Goal: Task Accomplishment & Management: Manage account settings

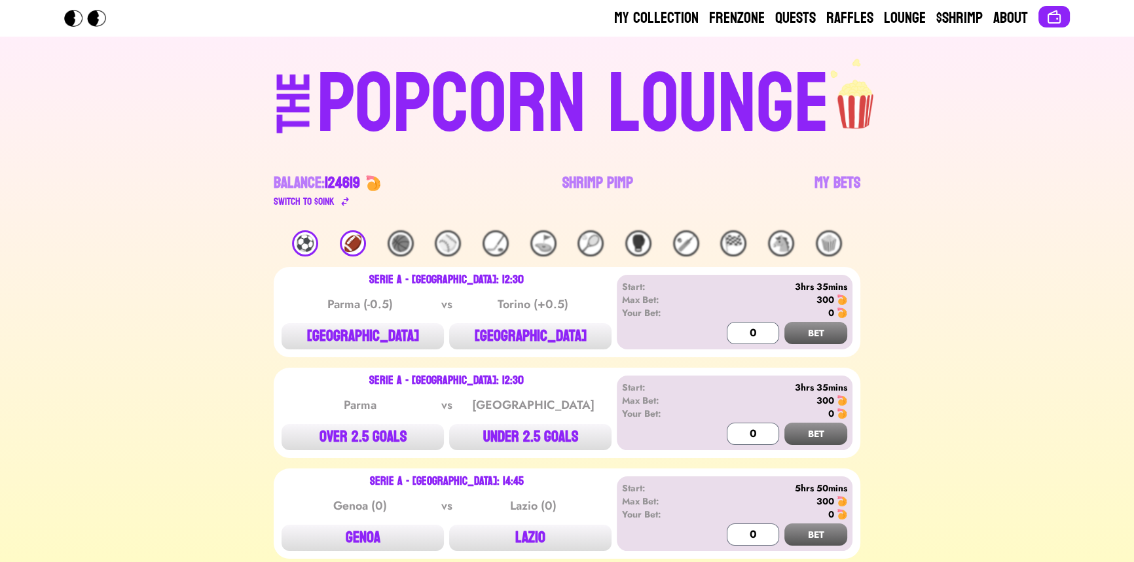
click at [350, 240] on div "🏈" at bounding box center [353, 243] width 26 height 26
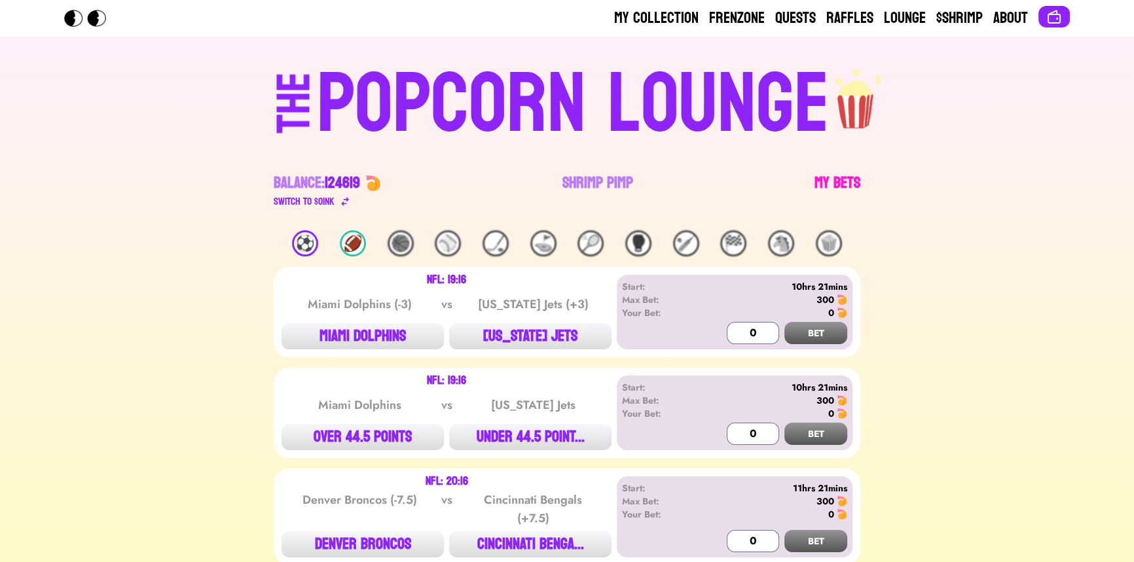
click at [825, 182] on link "My Bets" at bounding box center [837, 191] width 46 height 37
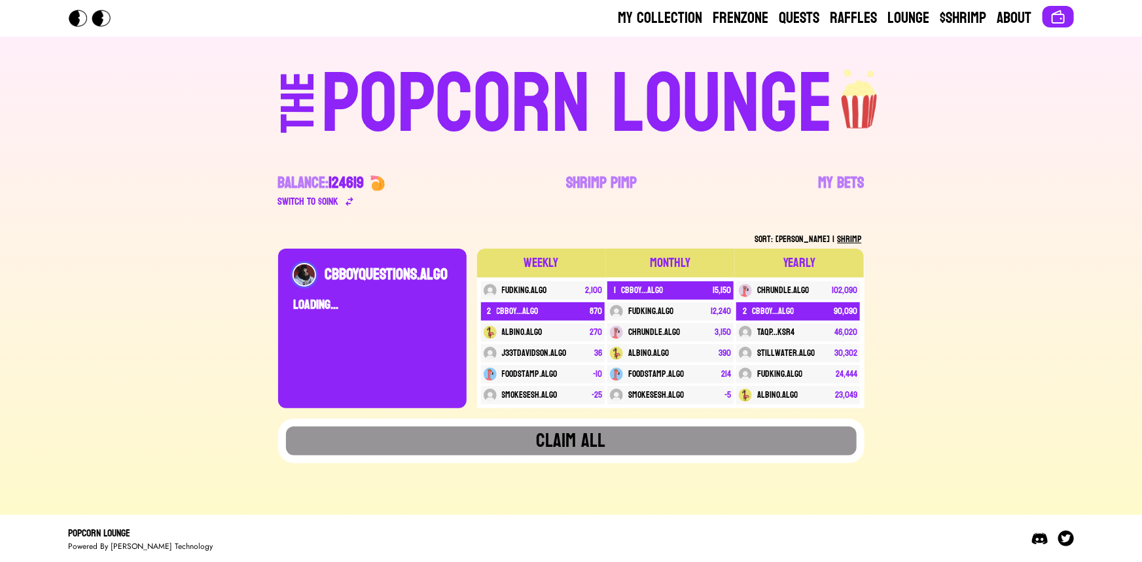
click at [554, 109] on div "POPCORN LOUNGE" at bounding box center [577, 105] width 512 height 84
